Goal: Download file/media

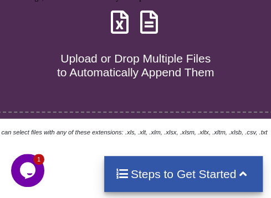
scroll to position [455, 0]
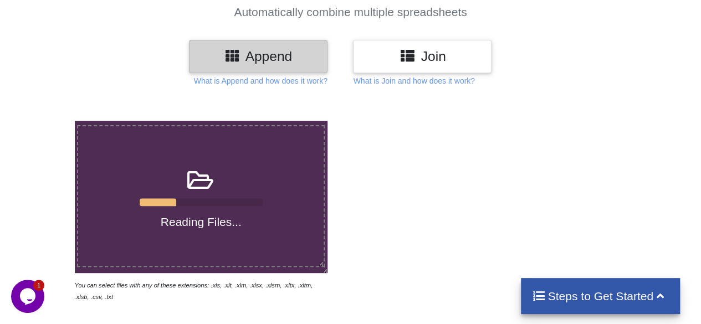
scroll to position [102, 0]
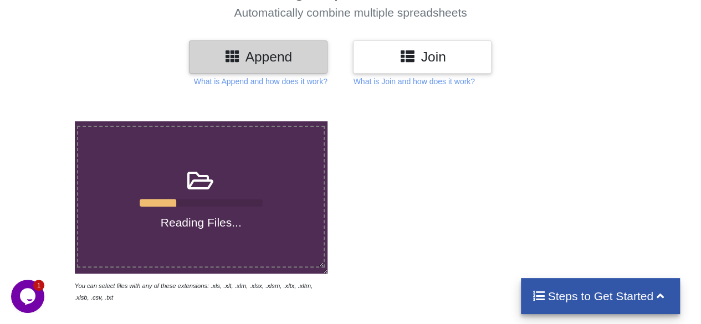
click at [24, 296] on icon "$i18n('chat', 'chat_widget')" at bounding box center [28, 296] width 16 height 17
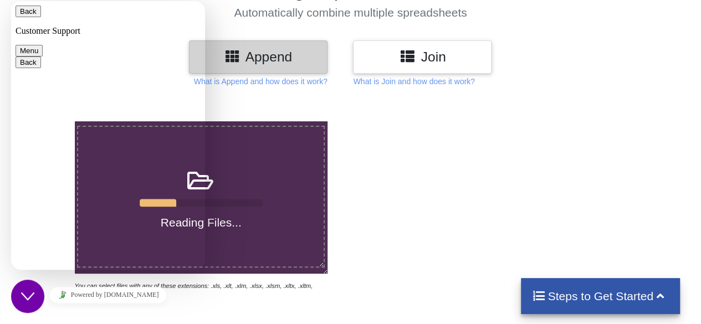
click at [410, 161] on div at bounding box center [499, 212] width 299 height 182
click at [28, 300] on icon "Close Chat This icon closes the chat window." at bounding box center [27, 296] width 13 height 13
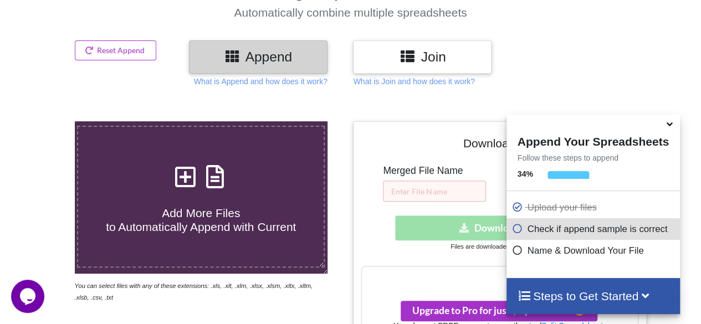
scroll to position [500, 0]
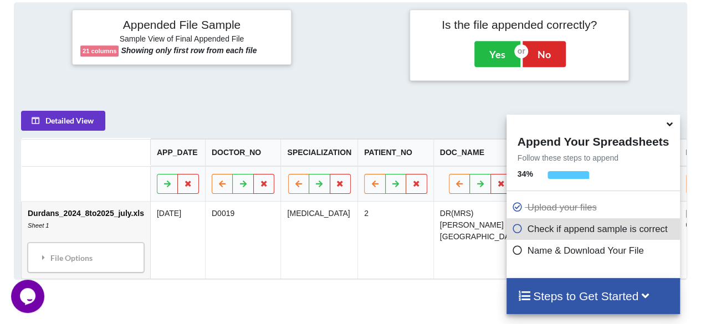
click at [673, 122] on icon at bounding box center [670, 122] width 12 height 10
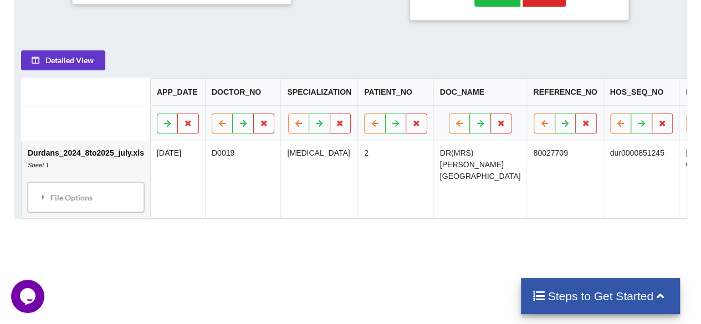
scroll to position [561, 0]
click at [96, 194] on div "File Options" at bounding box center [86, 196] width 110 height 23
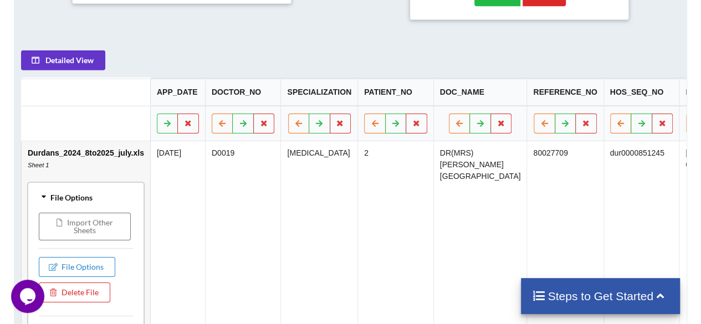
click at [96, 194] on div "File Options" at bounding box center [86, 196] width 110 height 23
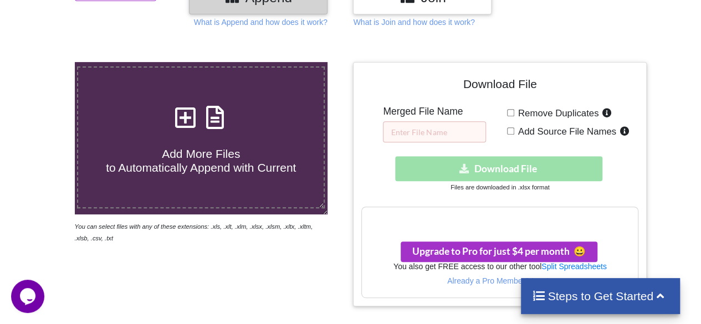
scroll to position [162, 0]
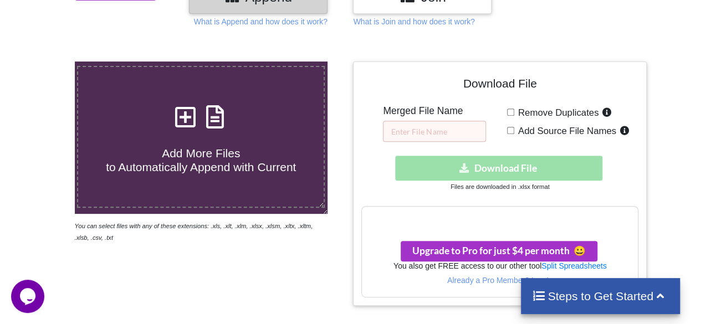
click at [500, 164] on div "Download hidden Download File" at bounding box center [499, 168] width 277 height 25
click at [428, 134] on input "text" at bounding box center [434, 131] width 103 height 21
type input "123"
click at [494, 166] on div "Download hidden Download File" at bounding box center [499, 168] width 277 height 25
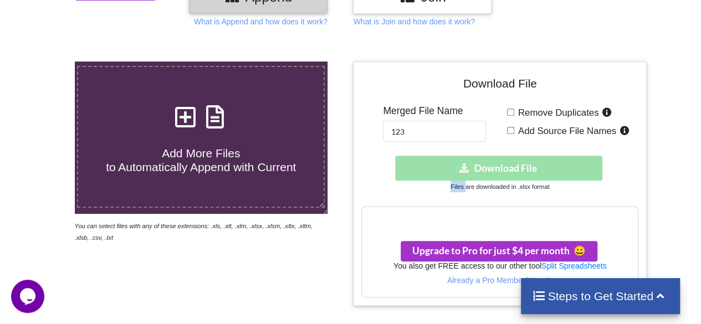
click at [494, 166] on div "Download hidden Download File" at bounding box center [499, 168] width 277 height 25
click at [500, 176] on div "Download hidden Download File" at bounding box center [499, 168] width 277 height 25
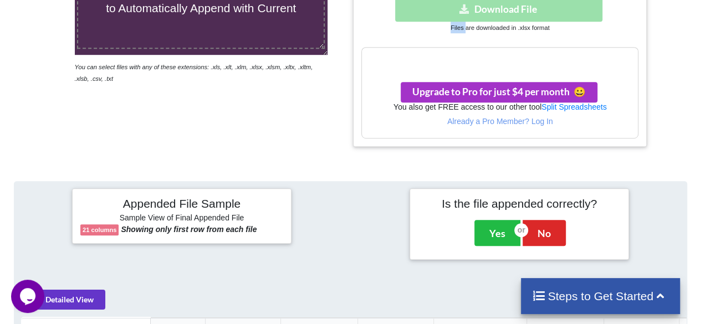
scroll to position [0, 0]
